Goal: Task Accomplishment & Management: Manage account settings

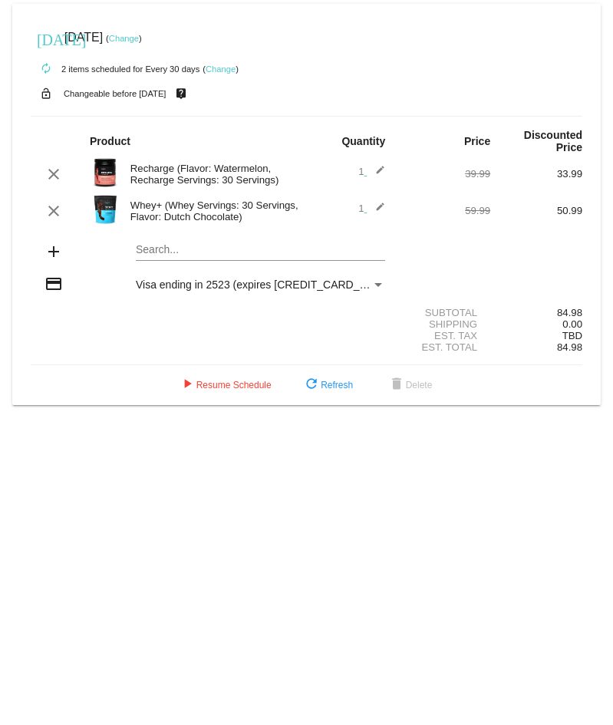
click at [321, 279] on div "Visa ending in 2523 (expires [CREDIT_CARD_DATA])" at bounding box center [254, 285] width 236 height 12
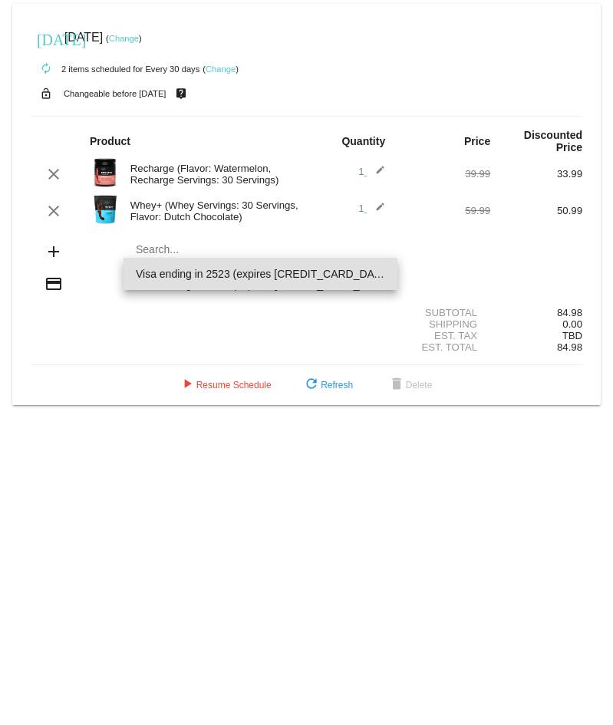
click at [314, 272] on span "Visa ending in 2523 (expires [CREDIT_CARD_DATA])" at bounding box center [260, 274] width 249 height 32
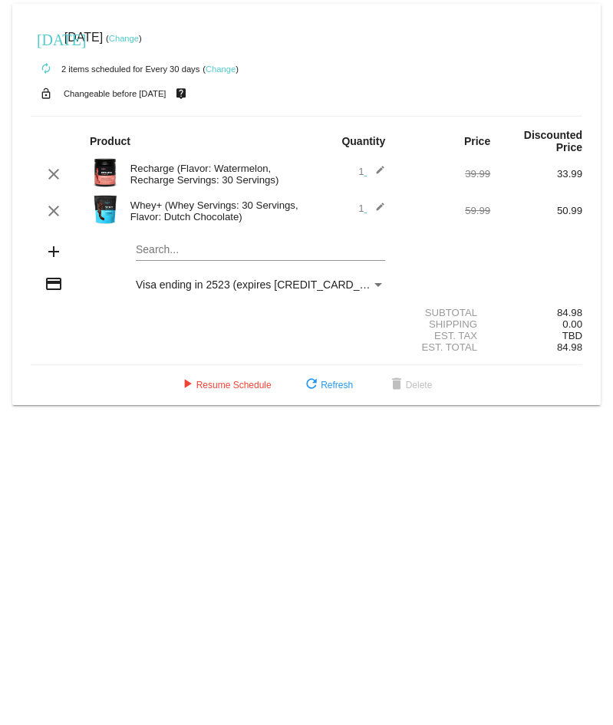
click at [311, 279] on div "Visa ending in 2523 (expires [CREDIT_CARD_DATA])" at bounding box center [254, 285] width 236 height 12
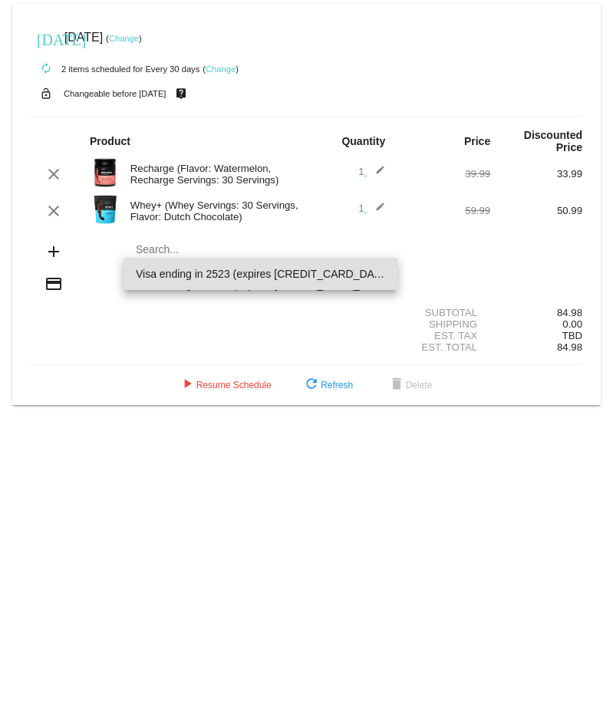
click at [147, 269] on span "Visa ending in 2523 (expires [CREDIT_CARD_DATA])" at bounding box center [260, 274] width 249 height 32
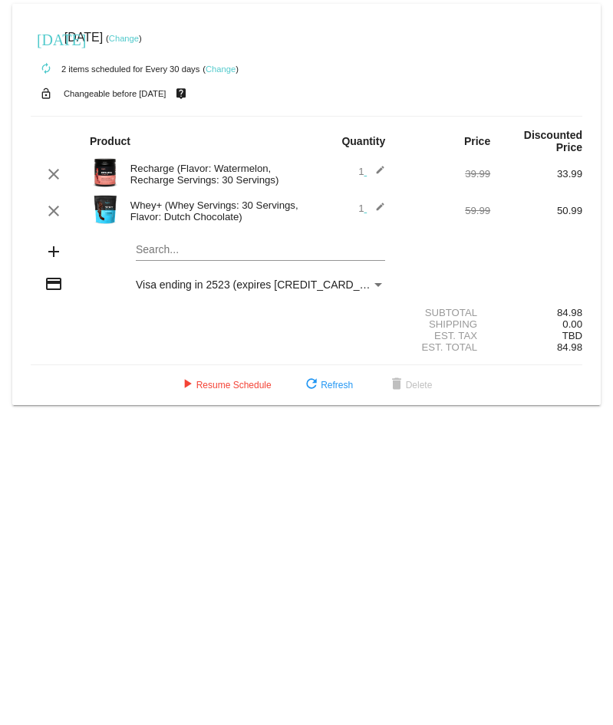
click at [378, 283] on div "Payment Method" at bounding box center [378, 285] width 8 height 4
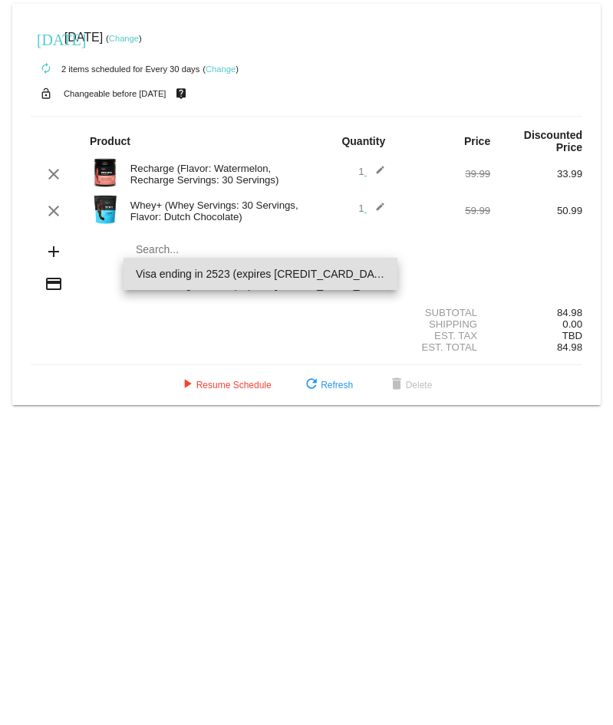
drag, startPoint x: 321, startPoint y: 274, endPoint x: 194, endPoint y: 295, distance: 128.3
click at [194, 295] on div at bounding box center [306, 362] width 613 height 725
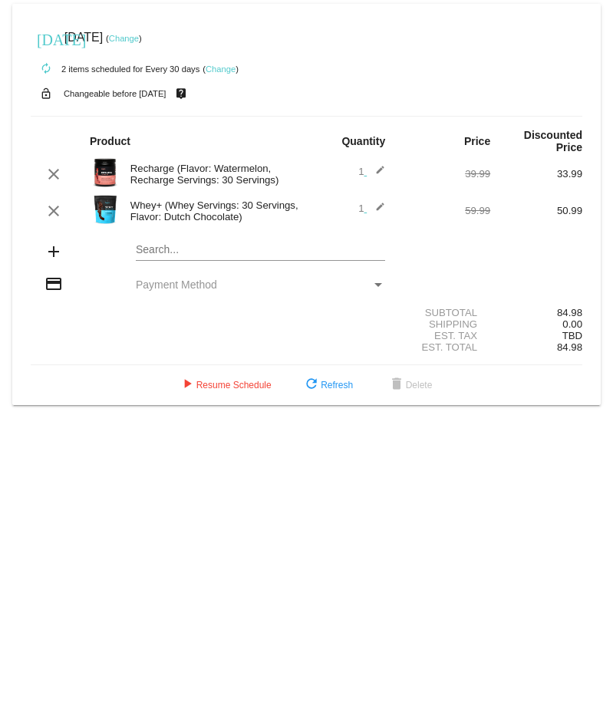
click at [219, 280] on div "credit_card Payment Method" at bounding box center [307, 285] width 552 height 21
click at [376, 283] on div "Payment Method" at bounding box center [378, 285] width 8 height 4
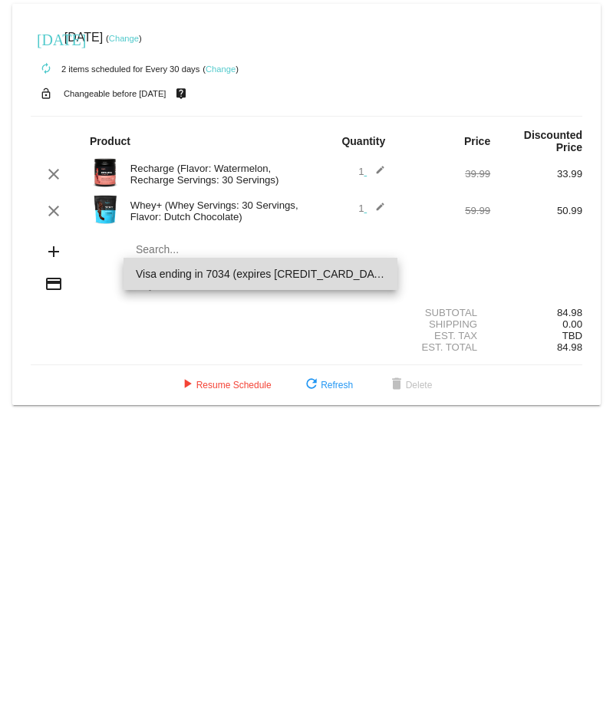
click at [292, 273] on span "Visa ending in 7034 (expires 08/28)" at bounding box center [260, 274] width 249 height 32
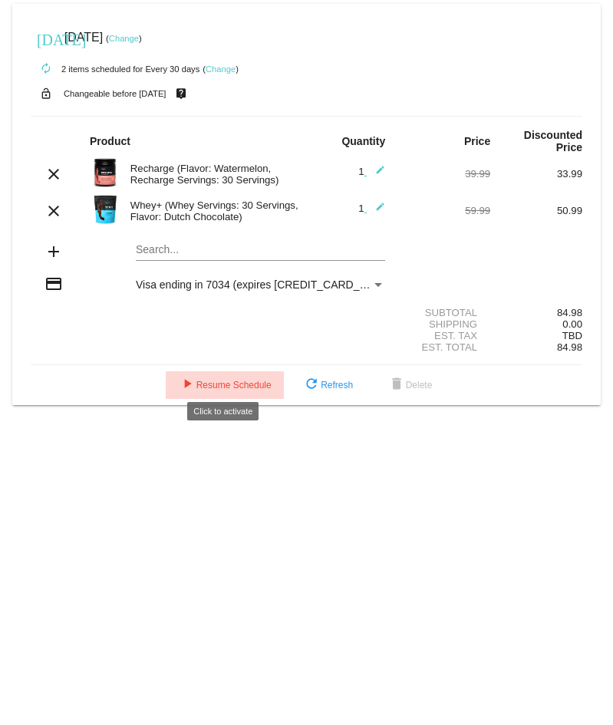
click at [228, 380] on span "play_arrow Resume Schedule" at bounding box center [225, 385] width 94 height 11
